Goal: Find contact information: Find contact information

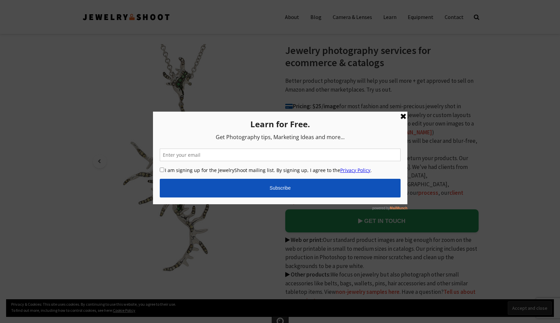
click at [405, 113] on link at bounding box center [403, 116] width 8 height 8
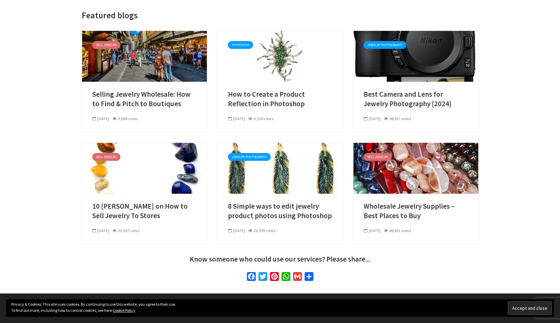
scroll to position [2398, 0]
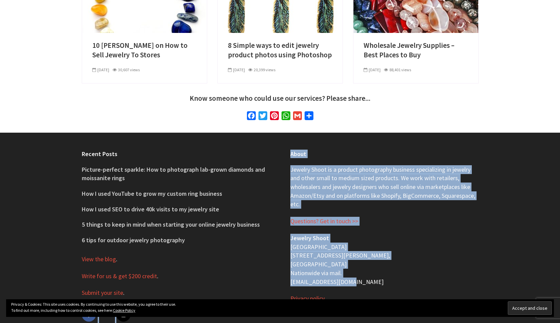
drag, startPoint x: 350, startPoint y: 254, endPoint x: 278, endPoint y: 259, distance: 72.0
click at [278, 259] on div "Recent Posts Picture-perfect sparkle: How to photograph lab-grown diamonds and …" at bounding box center [280, 236] width 417 height 207
click at [361, 255] on p "Jewelry Shoot [GEOGRAPHIC_DATA] [STREET_ADDRESS][PERSON_NAME] Nationwide via ma…" at bounding box center [384, 260] width 188 height 52
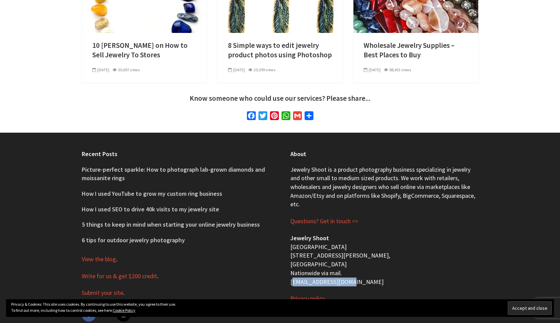
drag, startPoint x: 353, startPoint y: 257, endPoint x: 286, endPoint y: 257, distance: 67.5
click at [286, 257] on div "About Jewelry Shoot is a product photography business specializing in jewelry a…" at bounding box center [384, 236] width 208 height 207
copy p "[EMAIL_ADDRESS][DOMAIN_NAME]"
click at [250, 111] on link "Facebook" at bounding box center [251, 116] width 12 height 11
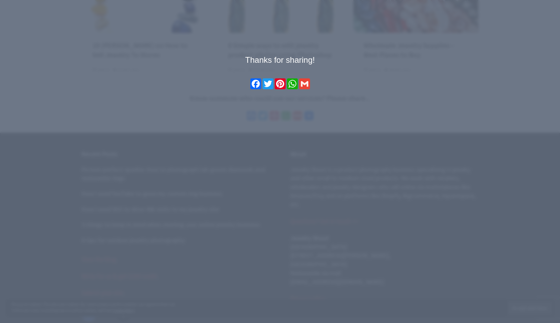
click at [363, 72] on div at bounding box center [280, 161] width 560 height 323
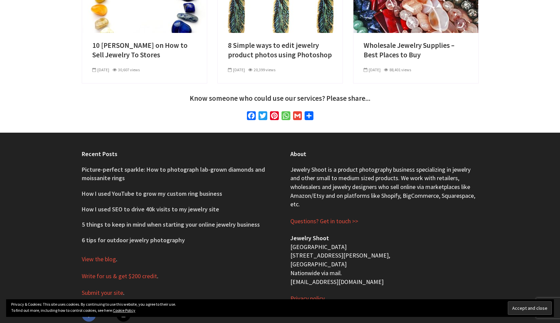
click at [286, 111] on link "WhatsApp" at bounding box center [286, 116] width 12 height 11
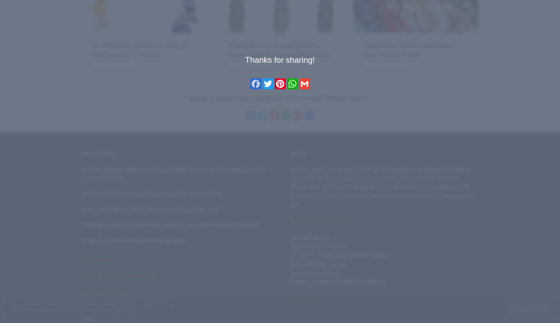
click at [255, 81] on link "Facebook" at bounding box center [255, 83] width 12 height 11
